Goal: Browse casually

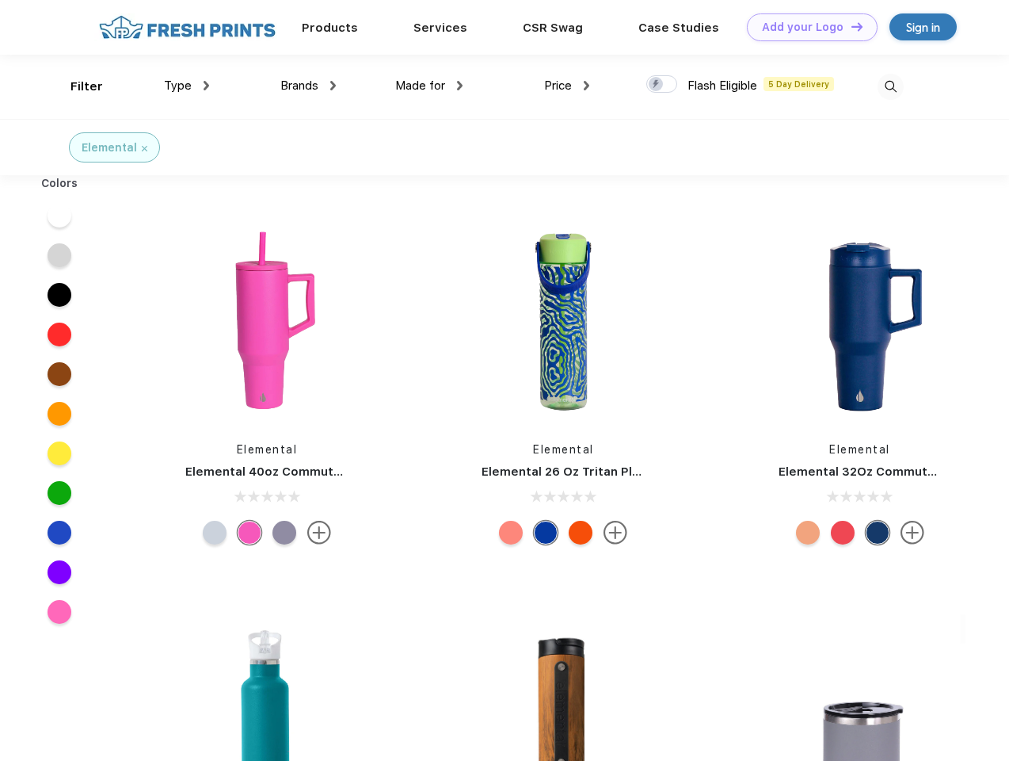
scroll to position [1, 0]
click at [807, 27] on link "Add your Logo Design Tool" at bounding box center [812, 27] width 131 height 28
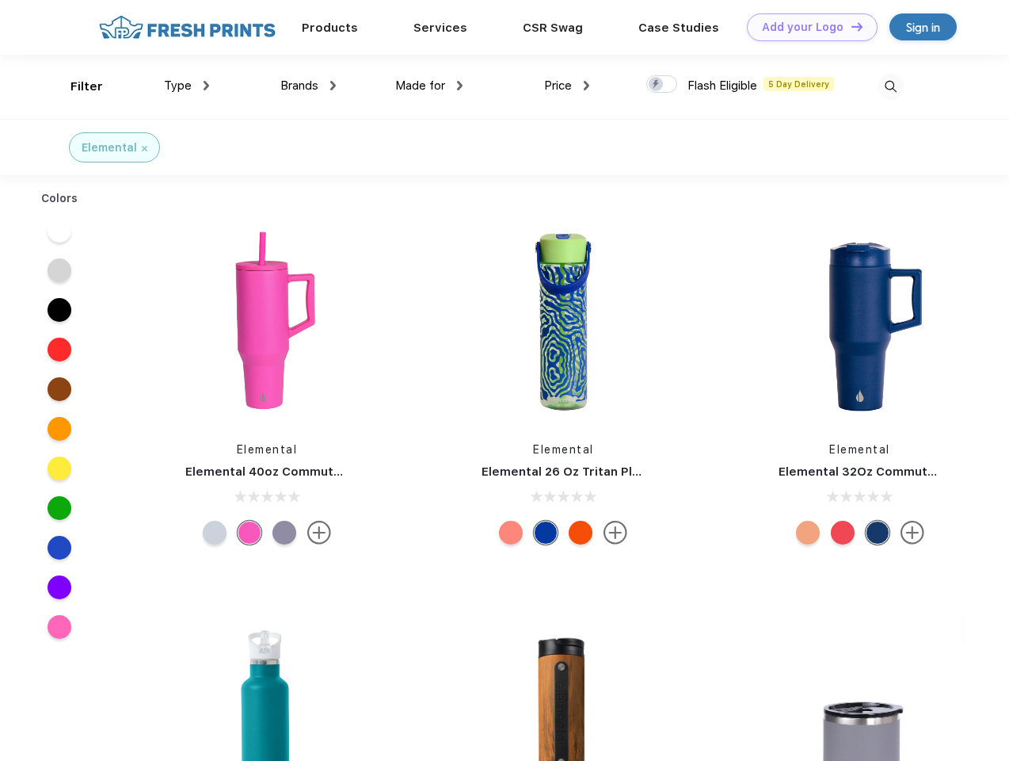
click at [0, 0] on div "Design Tool" at bounding box center [0, 0] width 0 height 0
click at [850, 26] on link "Add your Logo Design Tool" at bounding box center [812, 27] width 131 height 28
click at [76, 86] on div "Filter" at bounding box center [87, 87] width 32 height 18
click at [187, 86] on span "Type" at bounding box center [178, 85] width 28 height 14
click at [308, 86] on span "Brands" at bounding box center [299, 85] width 38 height 14
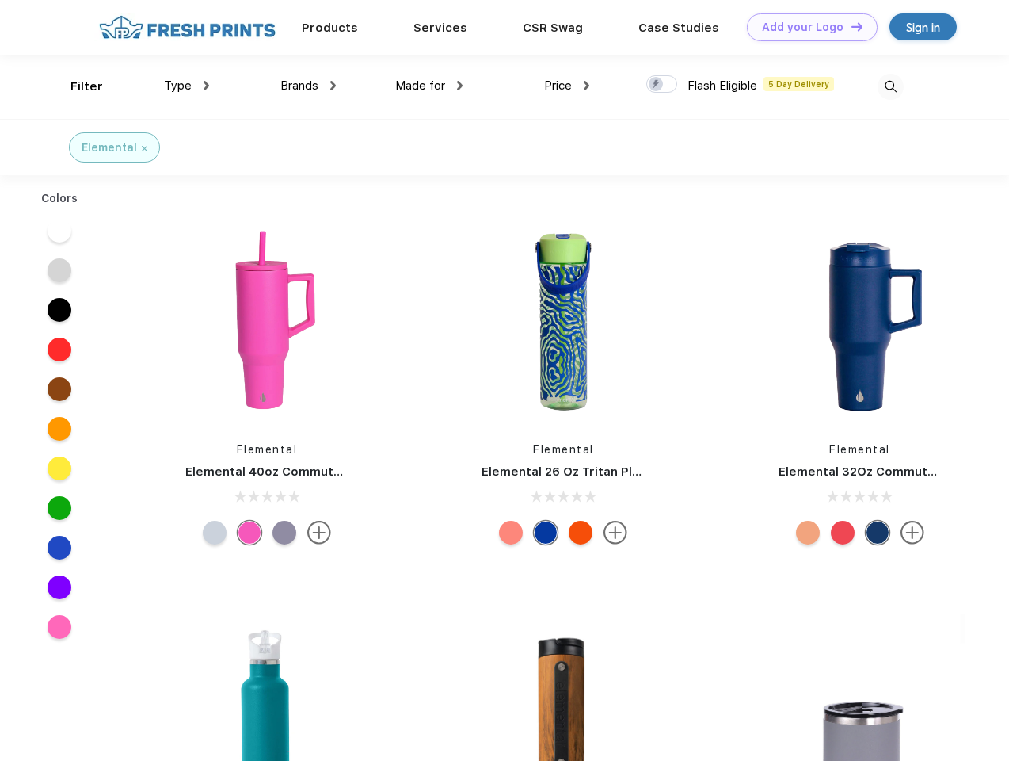
click at [429, 86] on span "Made for" at bounding box center [420, 85] width 50 height 14
click at [567, 86] on span "Price" at bounding box center [558, 85] width 28 height 14
click at [662, 85] on div at bounding box center [661, 83] width 31 height 17
click at [657, 85] on input "checkbox" at bounding box center [651, 79] width 10 height 10
click at [891, 86] on img at bounding box center [891, 87] width 26 height 26
